Goal: Transaction & Acquisition: Purchase product/service

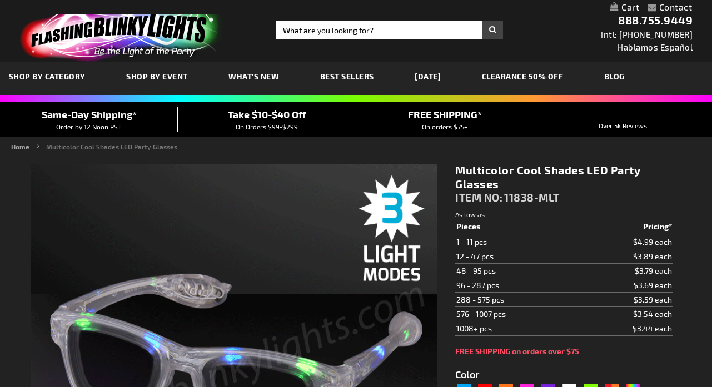
type input "5659"
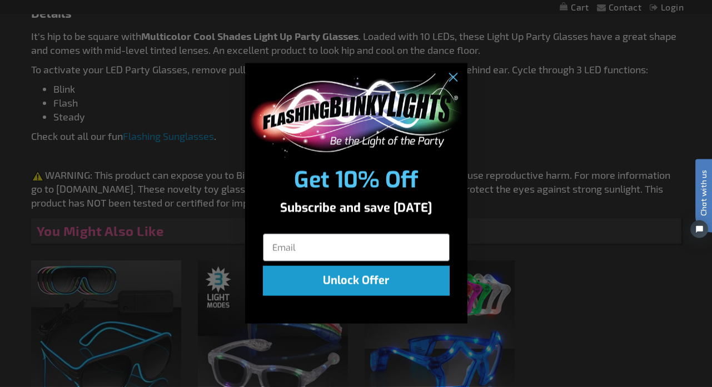
scroll to position [765, 0]
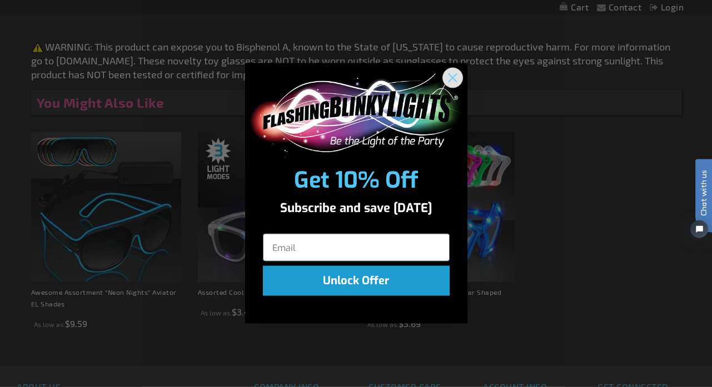
click at [450, 76] on icon "Close dialog" at bounding box center [452, 78] width 8 height 8
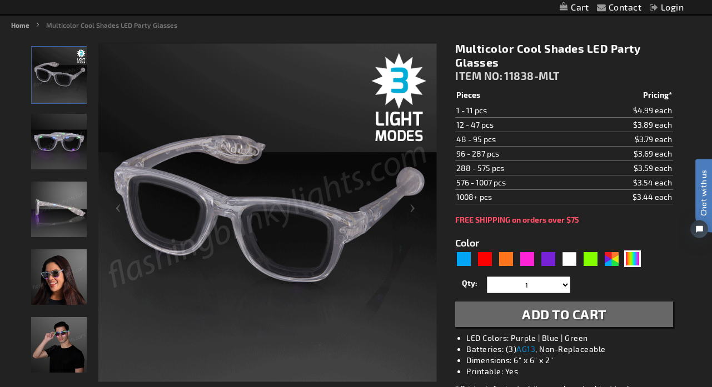
scroll to position [131, 0]
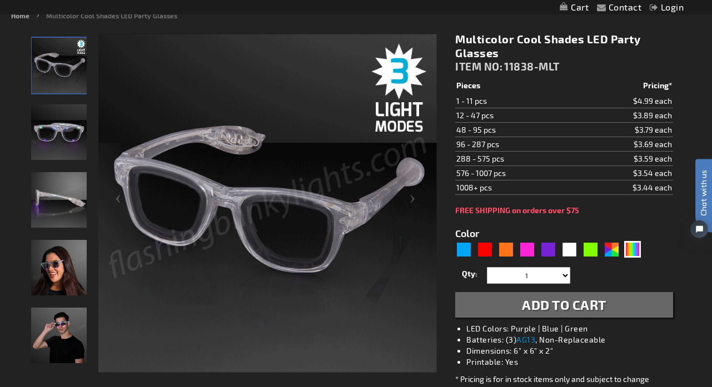
click at [59, 197] on img "Light Up Multicolor LED Party Shades" at bounding box center [59, 200] width 56 height 56
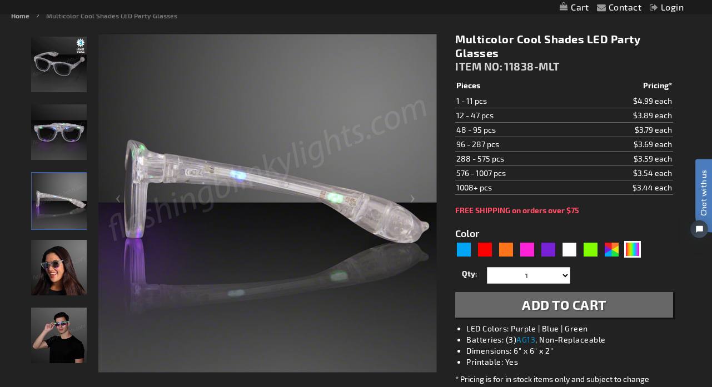
click at [56, 266] on img "Female wearing Light Up Multicolor LED Party Shades" at bounding box center [59, 268] width 56 height 56
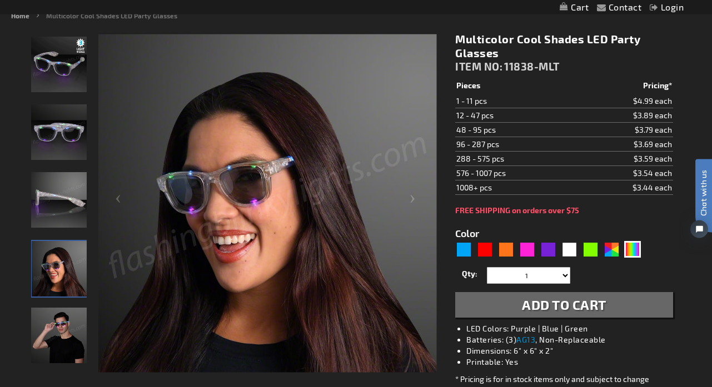
click at [72, 69] on img "Light Up Multicolor LED Party Shades" at bounding box center [59, 65] width 56 height 56
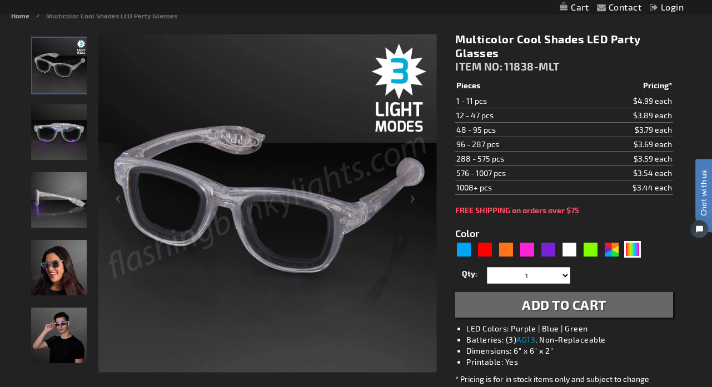
click at [63, 256] on img "Female wearing Light Up Multicolor LED Party Shades" at bounding box center [59, 268] width 56 height 56
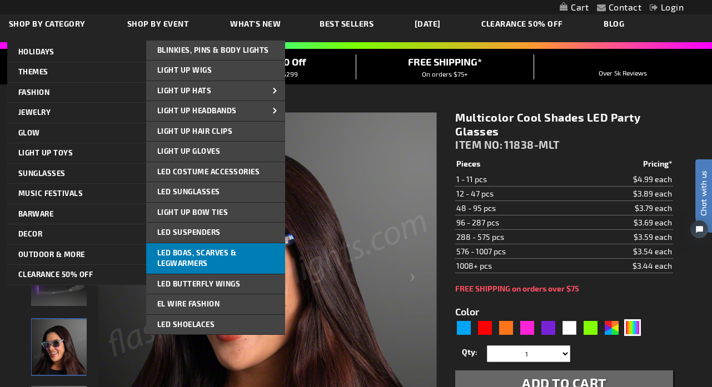
scroll to position [37, 0]
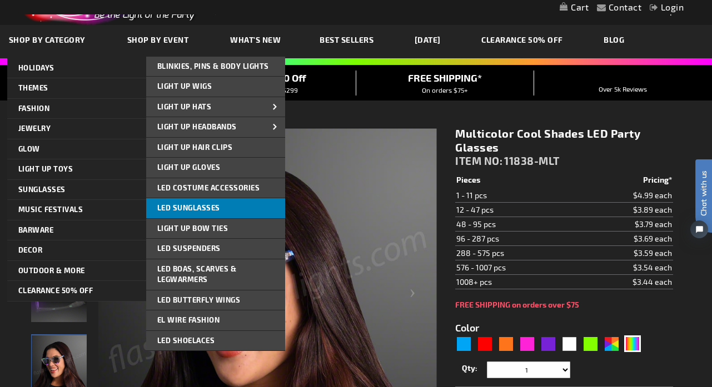
click at [209, 203] on span "LED Sunglasses" at bounding box center [188, 207] width 63 height 9
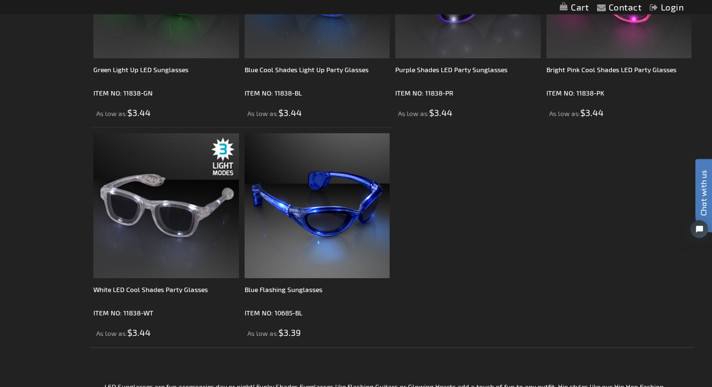
scroll to position [2740, 0]
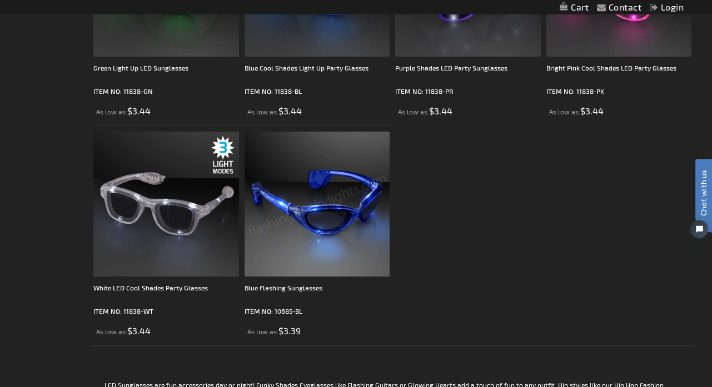
click at [182, 204] on img at bounding box center [165, 204] width 145 height 145
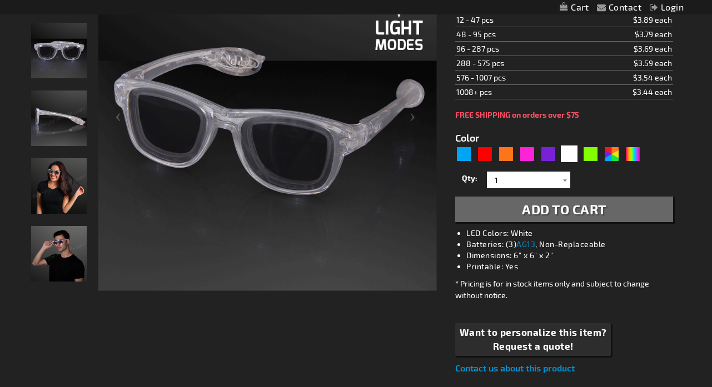
scroll to position [193, 0]
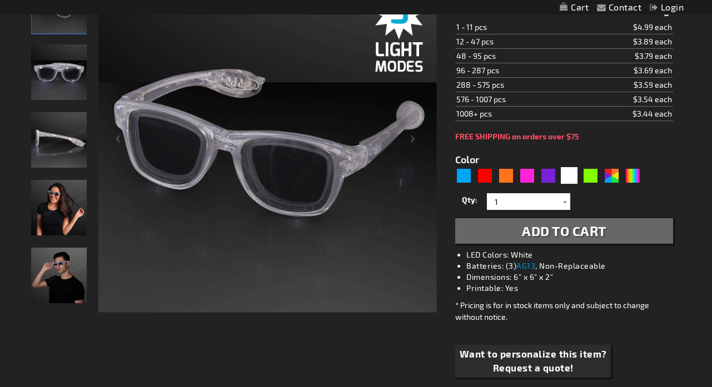
click at [63, 271] on img "Man wearing White Light Up LED Party Sunglasses" at bounding box center [59, 276] width 56 height 56
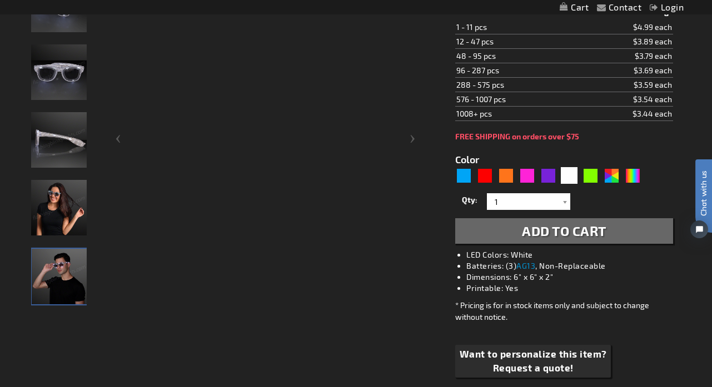
scroll to position [0, 0]
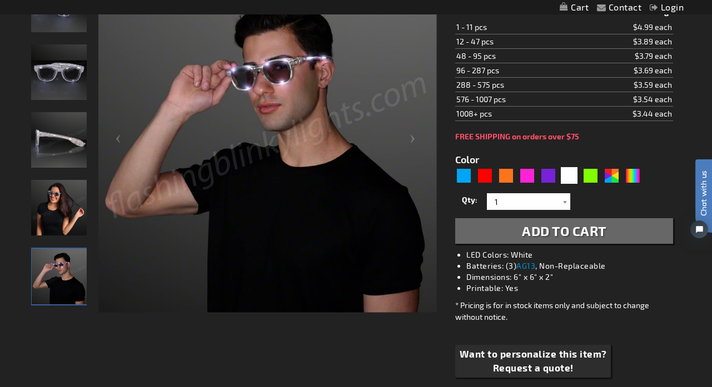
click at [61, 206] on img "Female wearing White Light Up LED Party Sunglasses" at bounding box center [59, 208] width 56 height 56
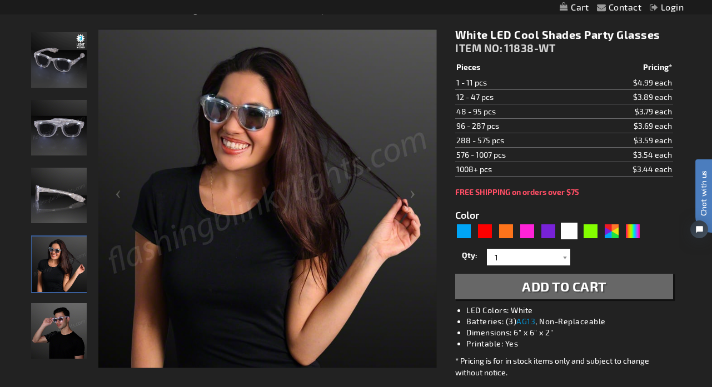
scroll to position [127, 0]
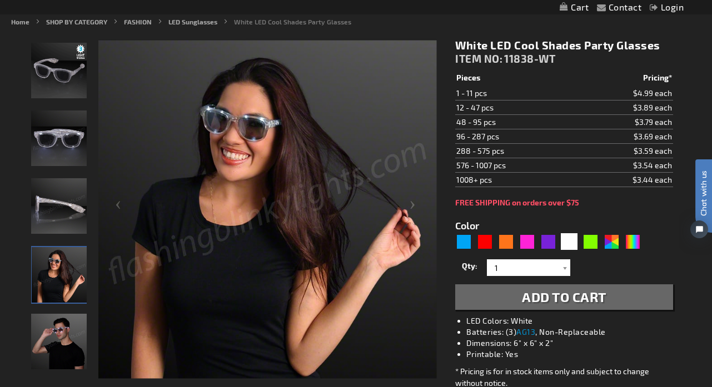
click at [60, 140] on img "White Light Up LED Party Sunglasses" at bounding box center [59, 139] width 56 height 56
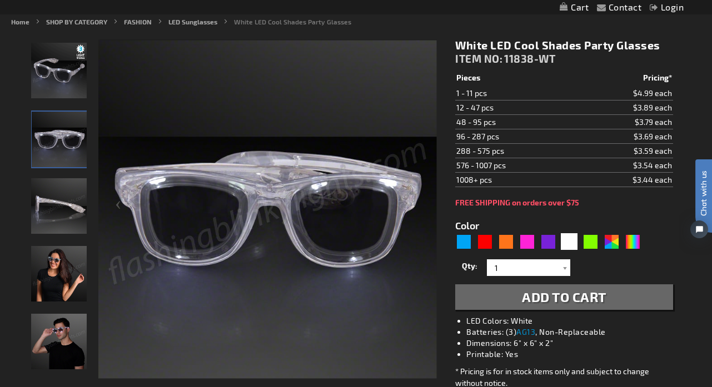
click at [69, 82] on img "White Light Up LED Party Sunglasses" at bounding box center [59, 71] width 56 height 56
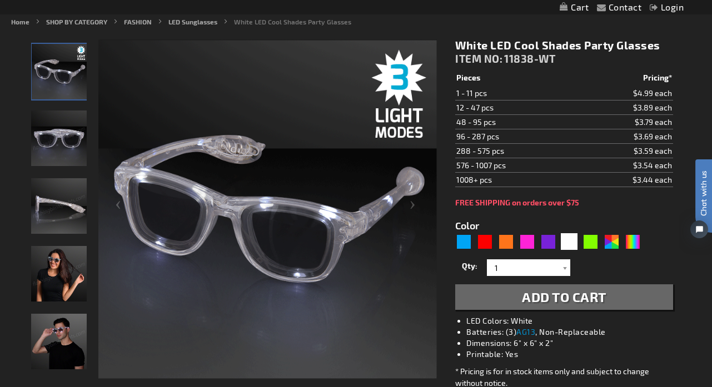
click at [55, 142] on img "White Light Up LED Party Sunglasses" at bounding box center [59, 139] width 56 height 56
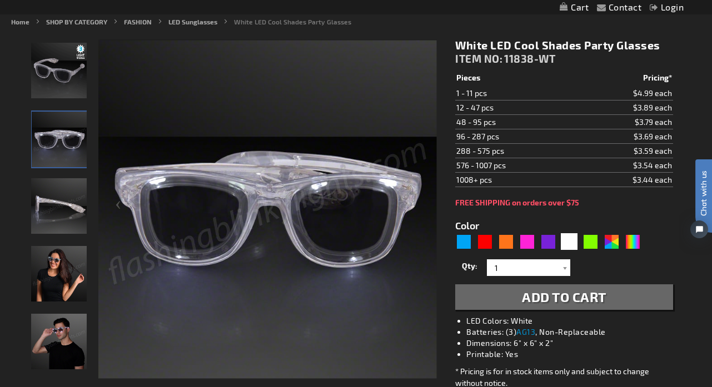
click at [56, 269] on img "Female wearing White Light Up LED Party Sunglasses" at bounding box center [59, 274] width 56 height 56
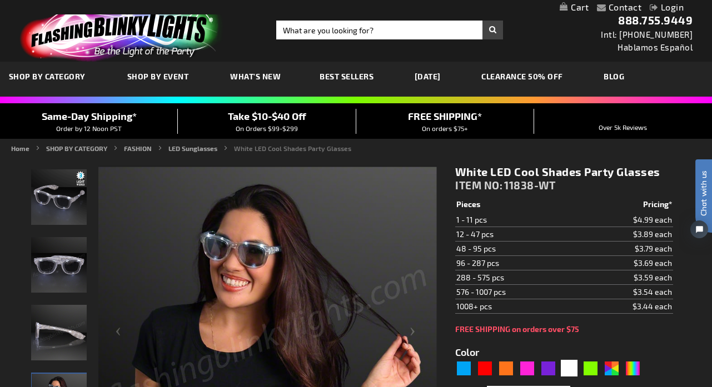
scroll to position [0, 0]
